Goal: Task Accomplishment & Management: Manage account settings

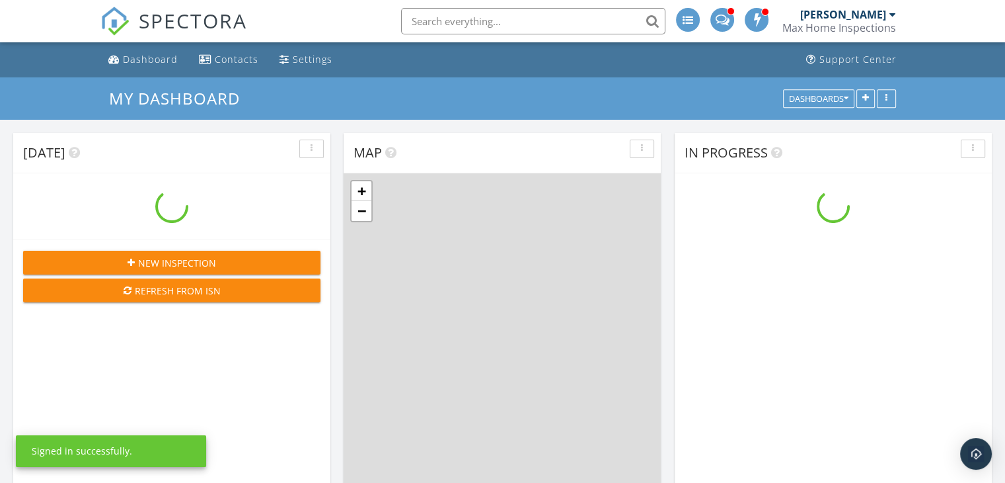
scroll to position [1224, 1026]
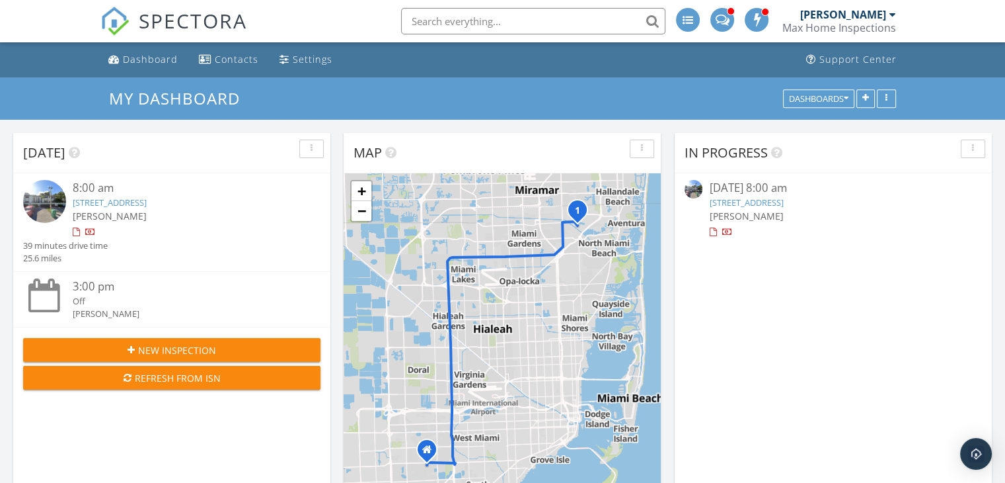
click at [169, 191] on div "8:00 am" at bounding box center [184, 188] width 223 height 17
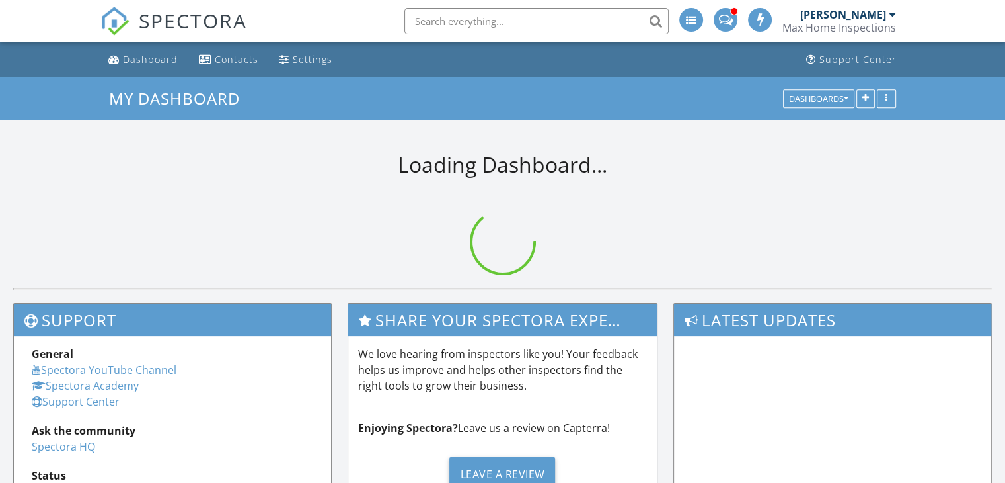
click at [427, 17] on input "text" at bounding box center [537, 21] width 264 height 26
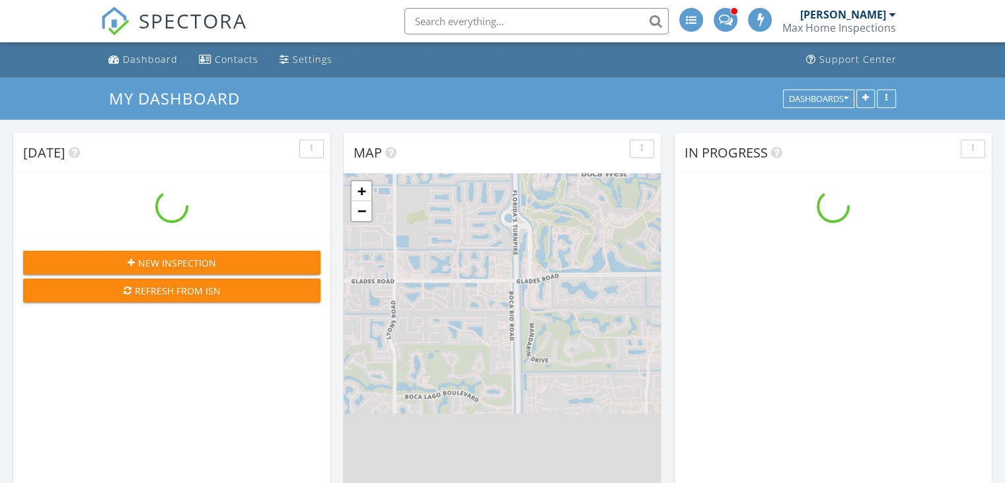
scroll to position [1224, 1026]
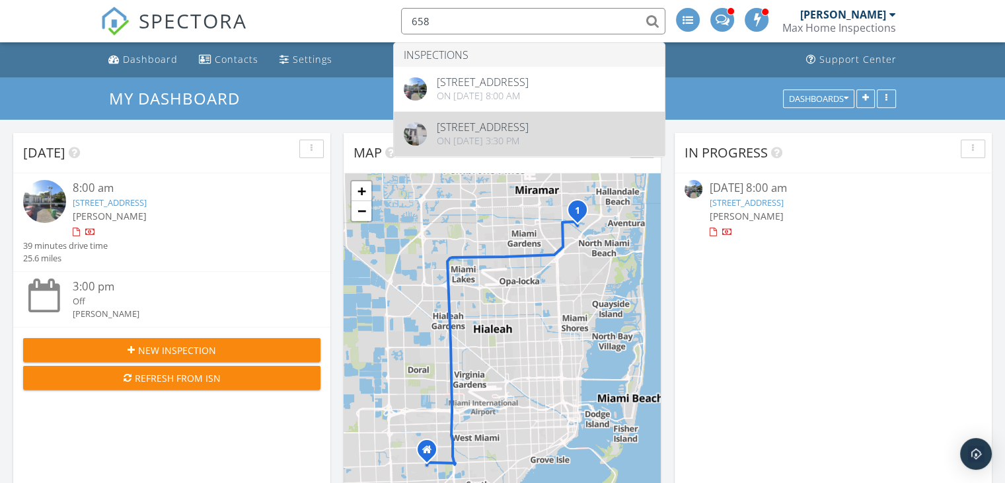
type input "658"
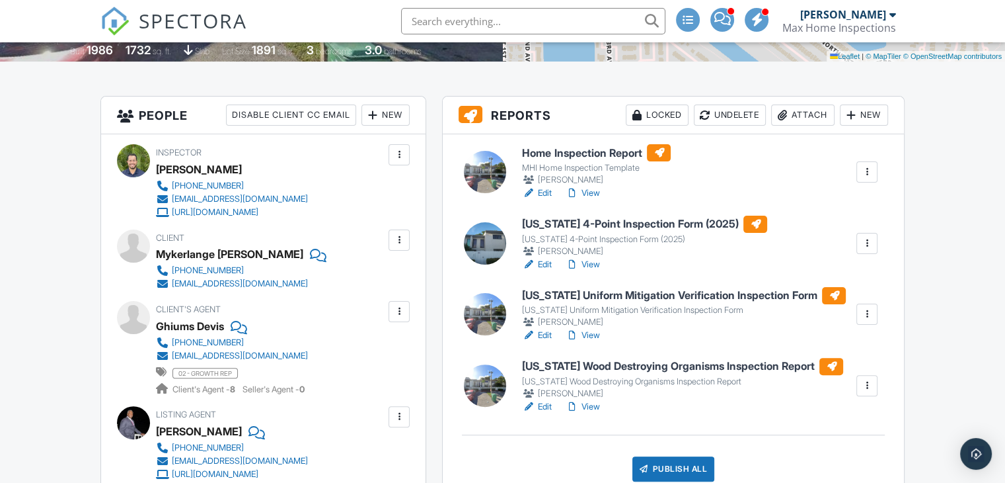
scroll to position [298, 0]
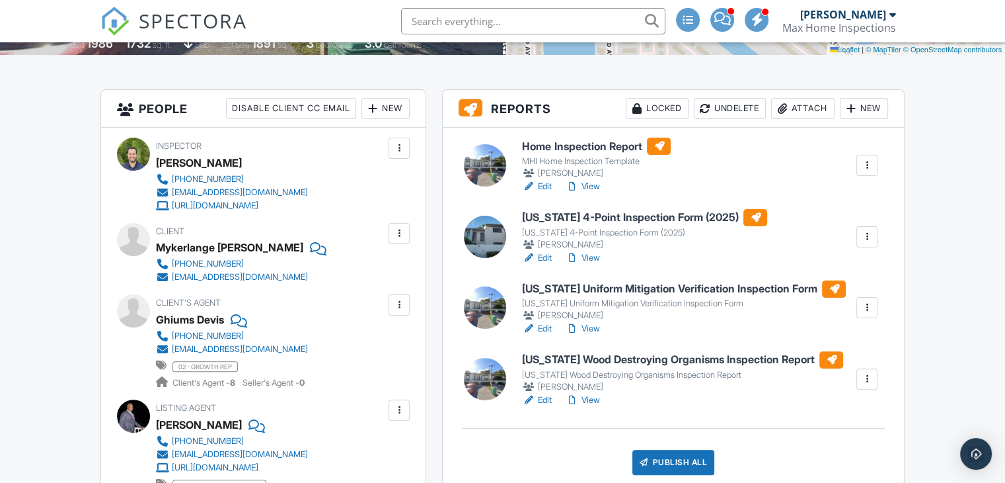
click at [590, 184] on link "View" at bounding box center [582, 186] width 34 height 13
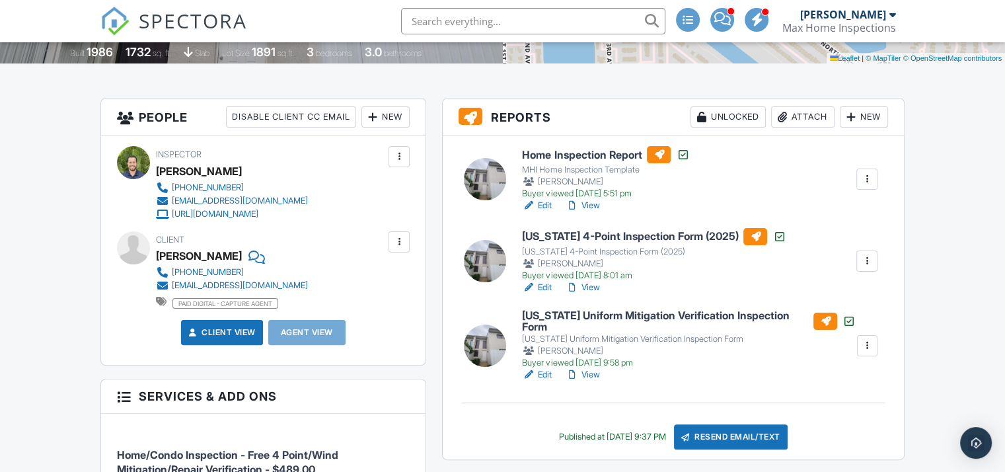
scroll to position [320, 0]
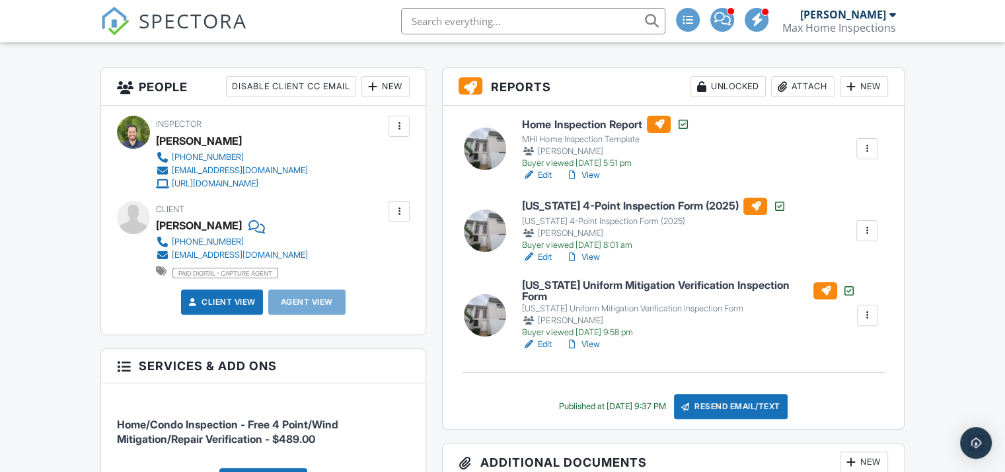
click at [592, 175] on link "View" at bounding box center [582, 175] width 34 height 13
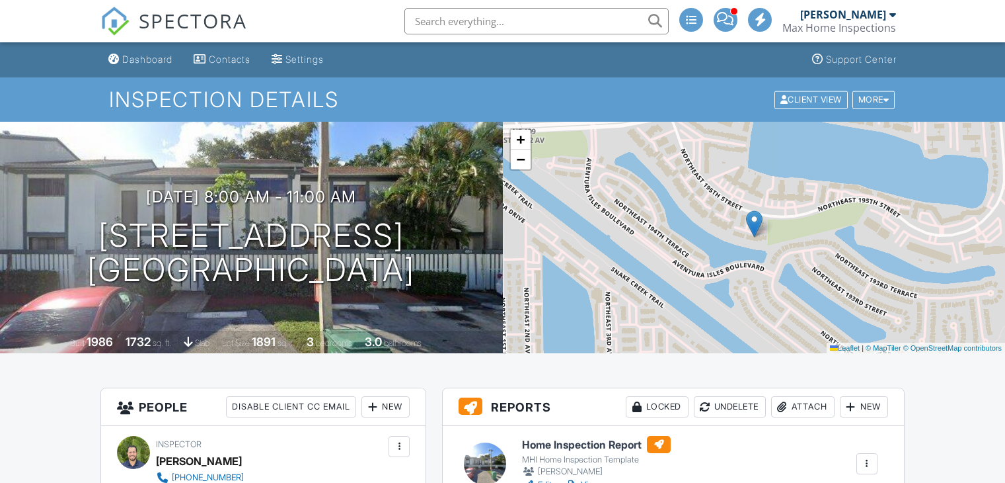
drag, startPoint x: 0, startPoint y: 0, endPoint x: 588, endPoint y: 256, distance: 641.8
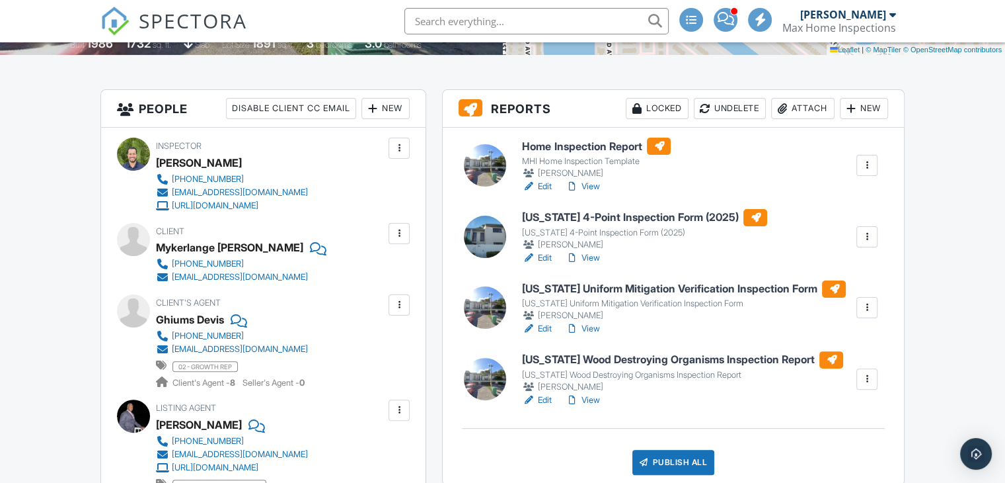
click at [551, 256] on link "Edit" at bounding box center [537, 257] width 30 height 13
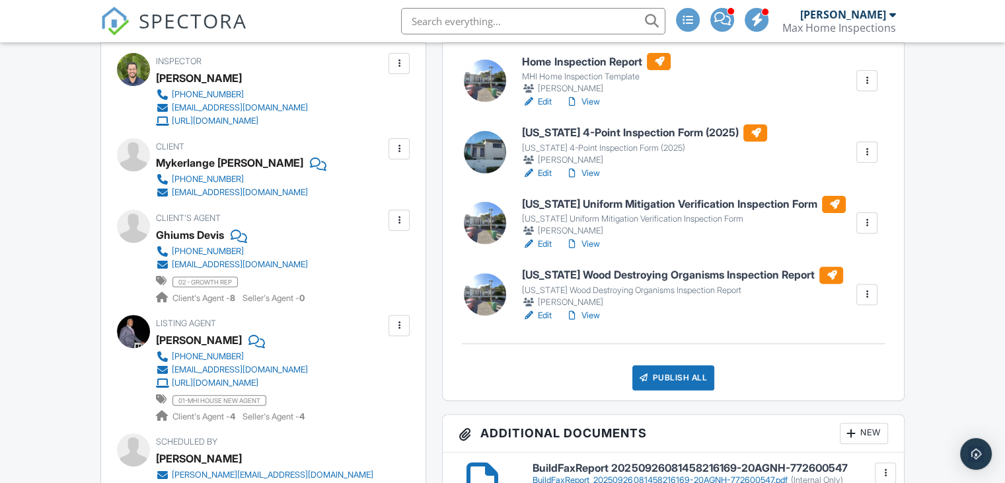
scroll to position [396, 0]
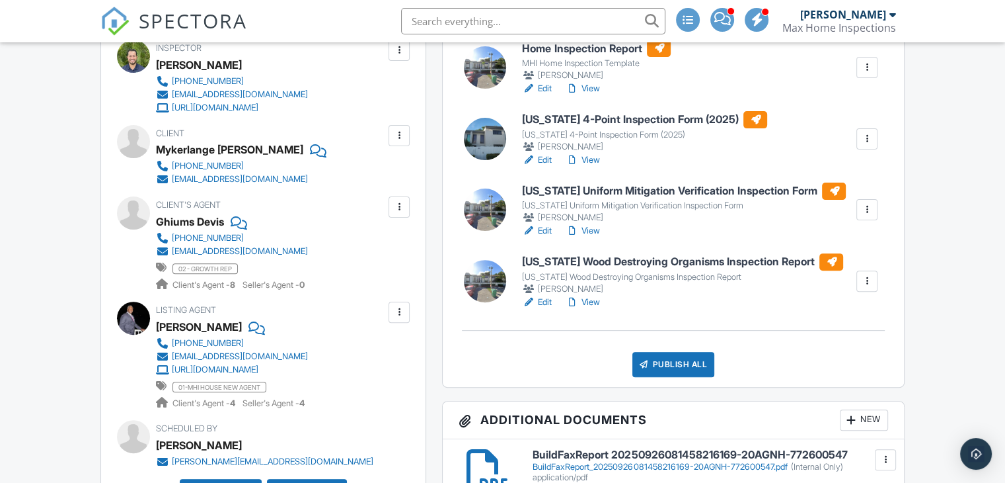
click at [594, 301] on link "View" at bounding box center [582, 301] width 34 height 13
click at [588, 158] on link "View" at bounding box center [582, 159] width 34 height 13
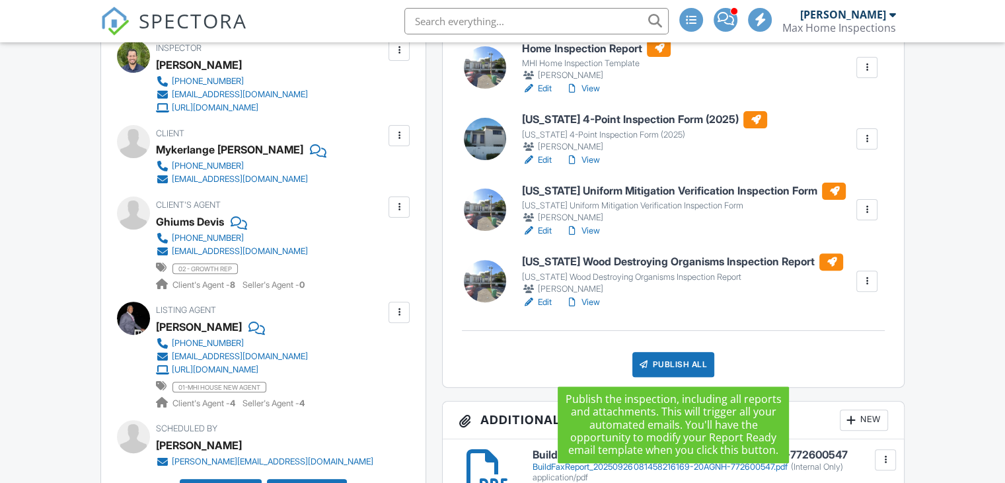
click at [672, 360] on div "Publish All" at bounding box center [674, 364] width 83 height 25
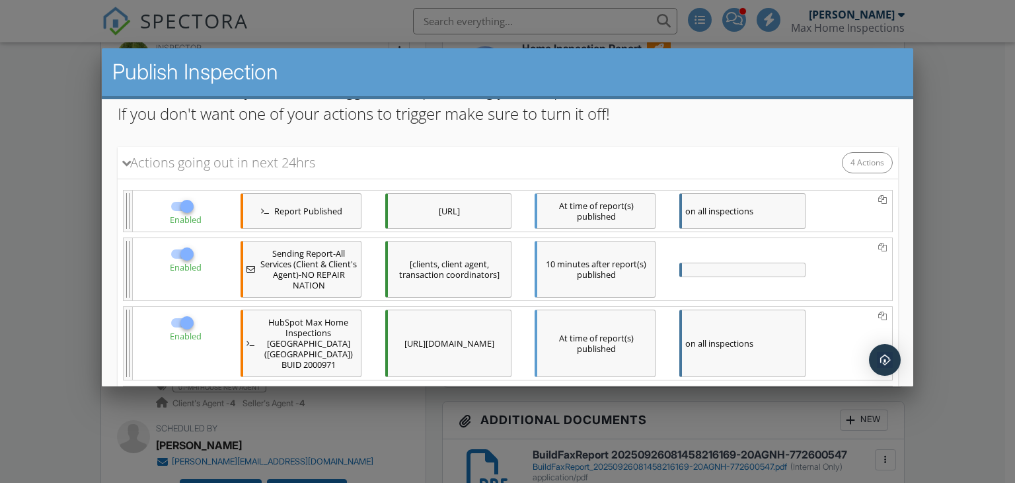
scroll to position [315, 0]
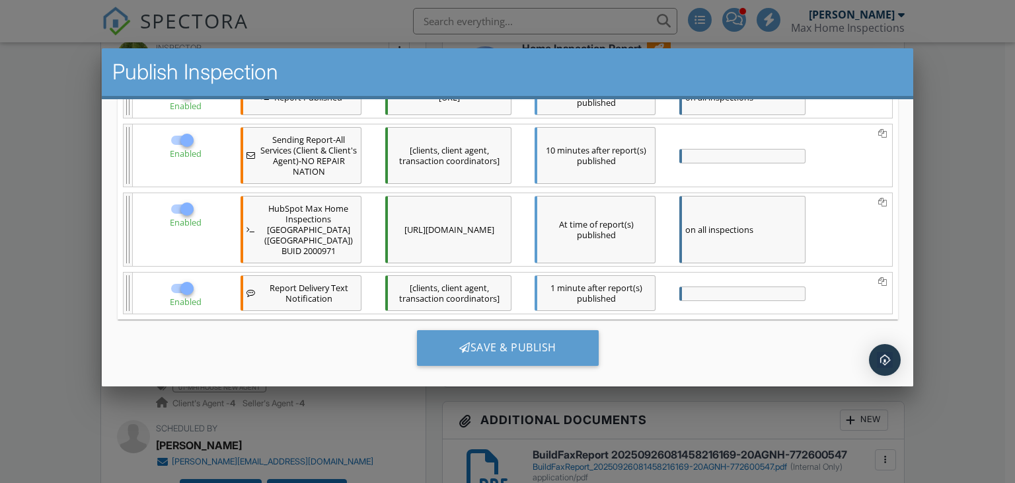
drag, startPoint x: 898, startPoint y: 196, endPoint x: 1019, endPoint y: 467, distance: 297.7
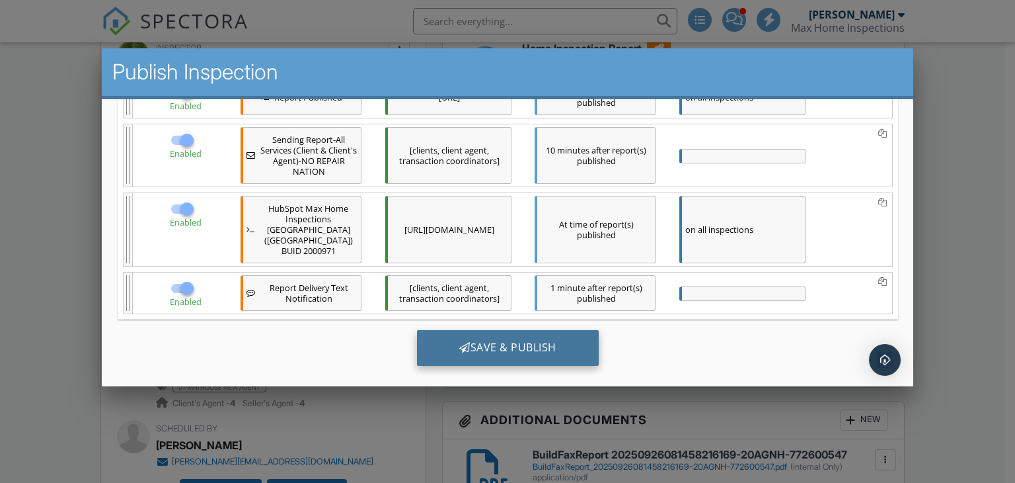
click at [540, 341] on div "Save & Publish" at bounding box center [507, 348] width 182 height 36
